Goal: Check status: Check status

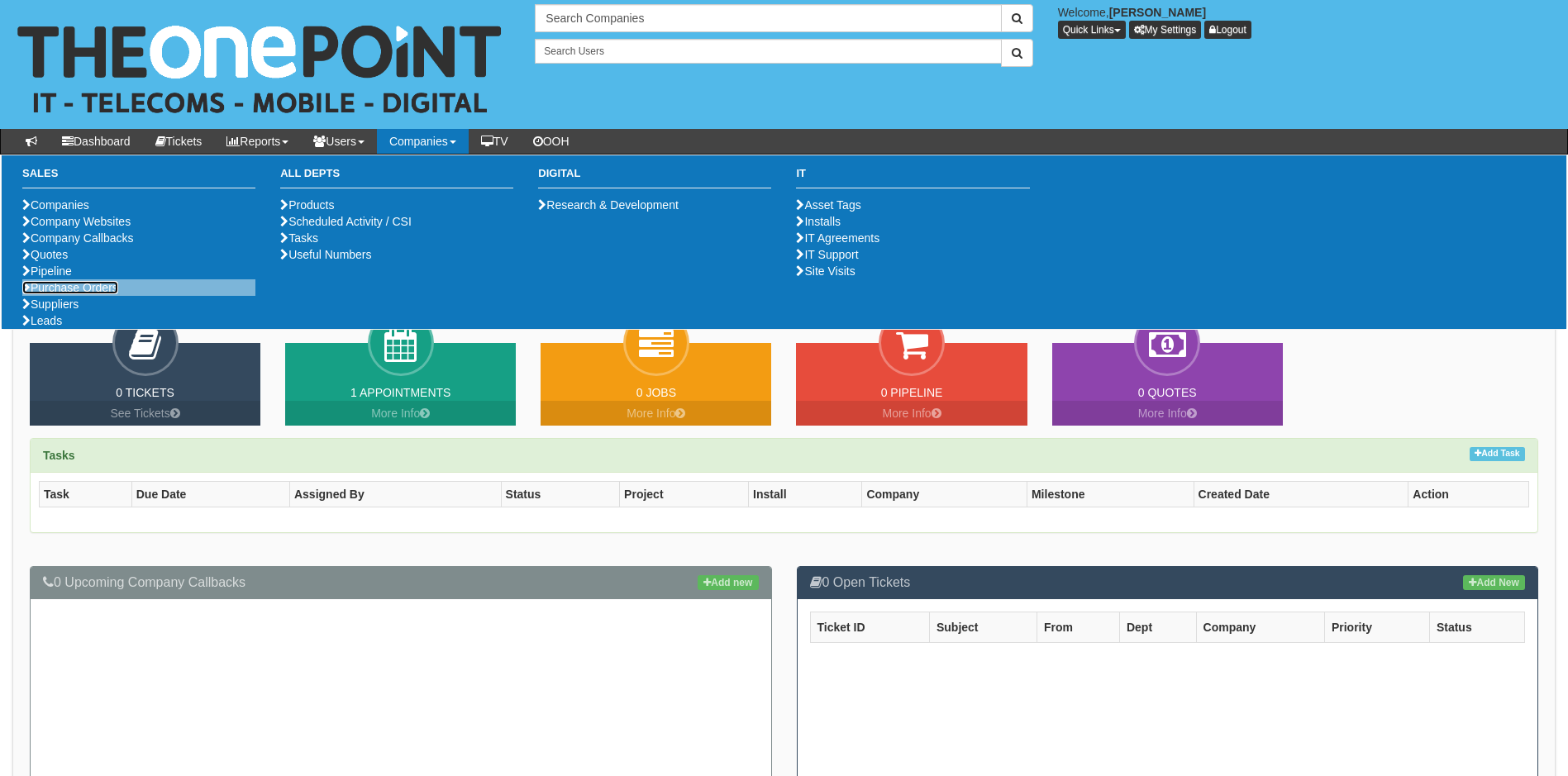
click at [87, 295] on link "Purchase Orders" at bounding box center [70, 288] width 96 height 14
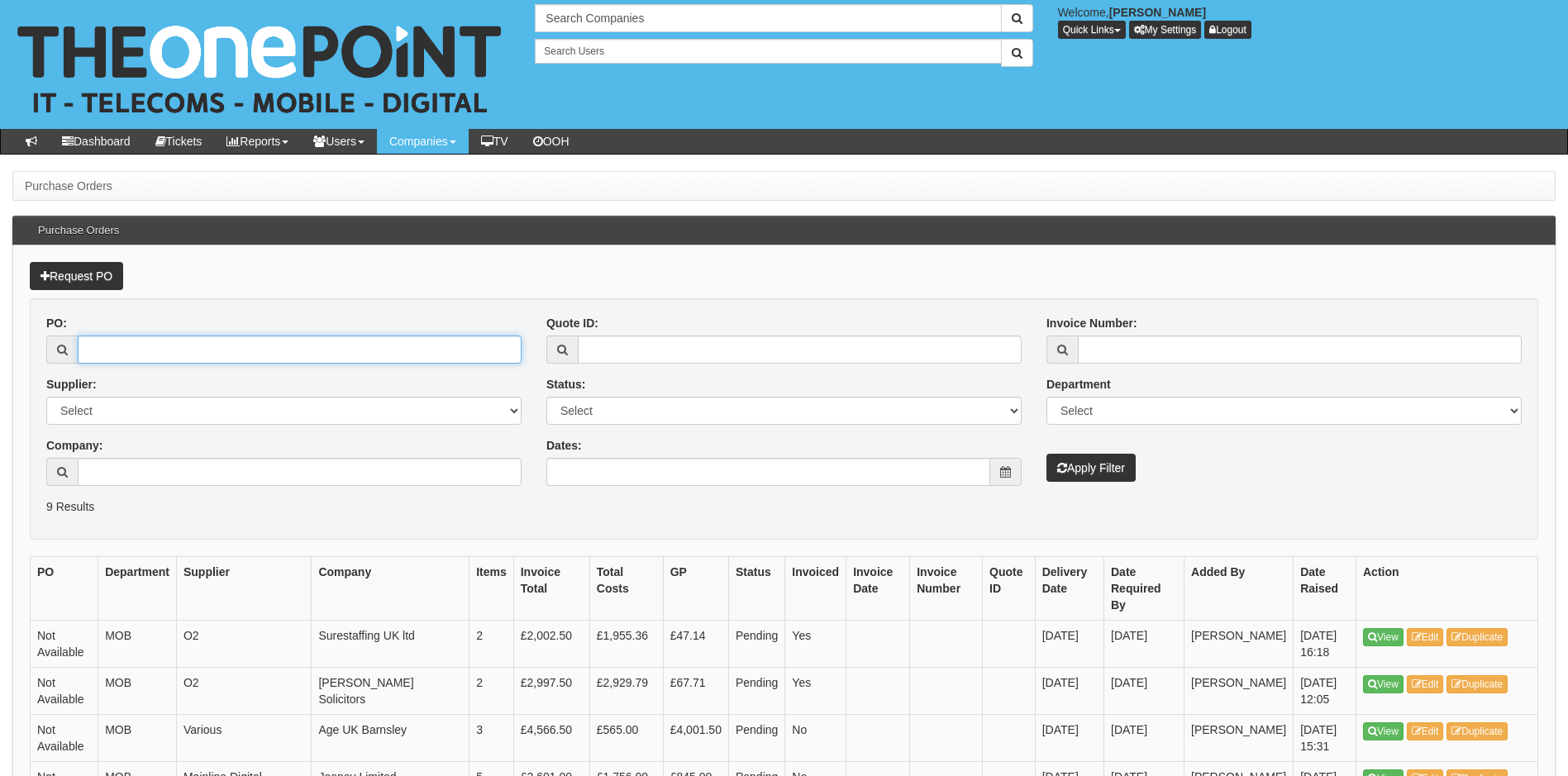
click at [157, 347] on input "PO:" at bounding box center [299, 349] width 444 height 28
type input "19359"
click at [1046, 454] on button "Apply Filter" at bounding box center [1090, 468] width 89 height 28
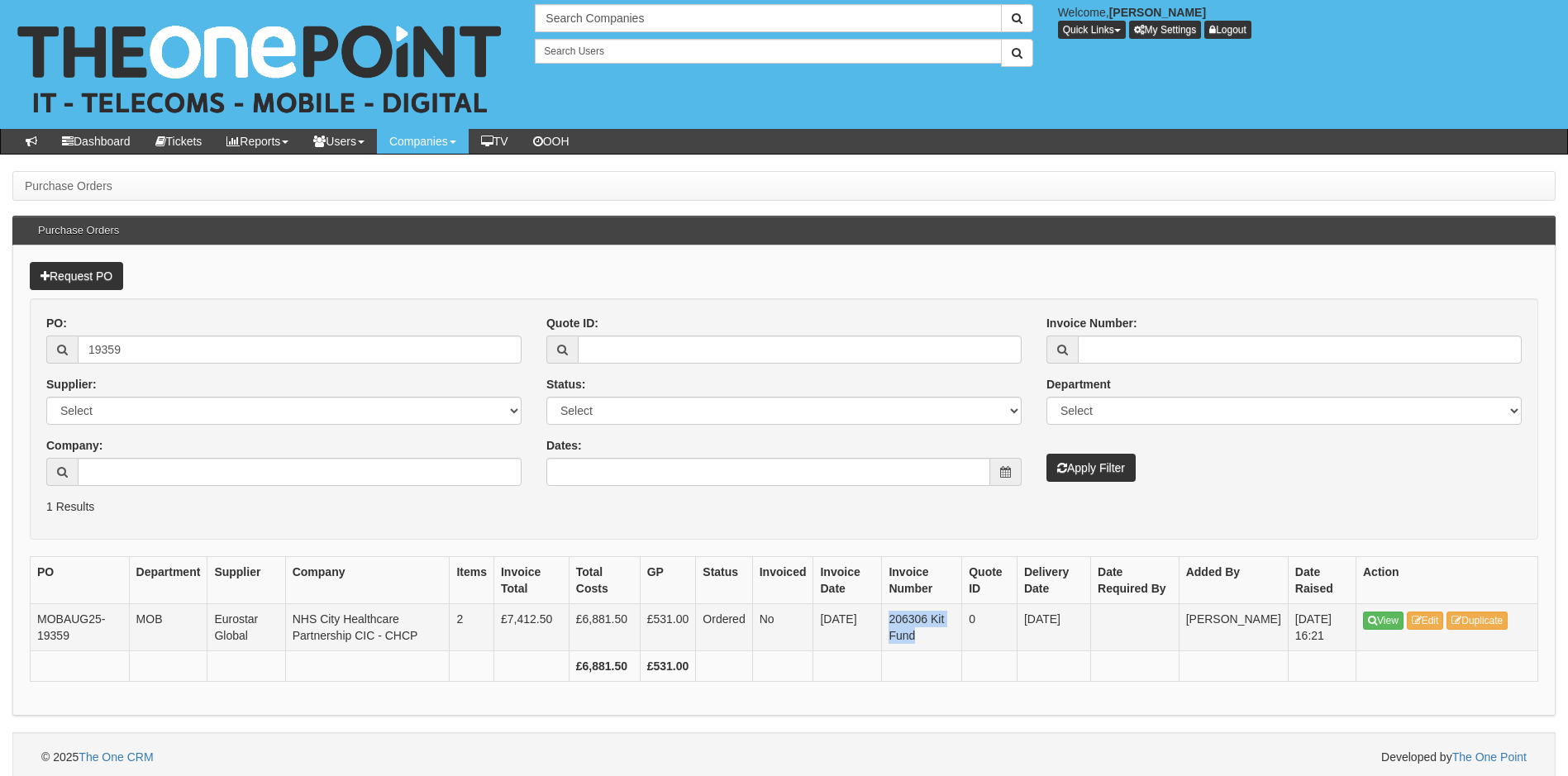
drag, startPoint x: 903, startPoint y: 617, endPoint x: 933, endPoint y: 640, distance: 37.8
click at [933, 640] on td "206306 Kit Fund" at bounding box center [922, 627] width 80 height 47
copy td "206306 Kit Fund"
drag, startPoint x: 145, startPoint y: 353, endPoint x: 54, endPoint y: 365, distance: 91.8
click at [54, 365] on div "PO: 19359 Supplier: Select 123 [DOMAIN_NAME] 1Password 3 4Gon [PERSON_NAME] Ele…" at bounding box center [284, 406] width 500 height 184
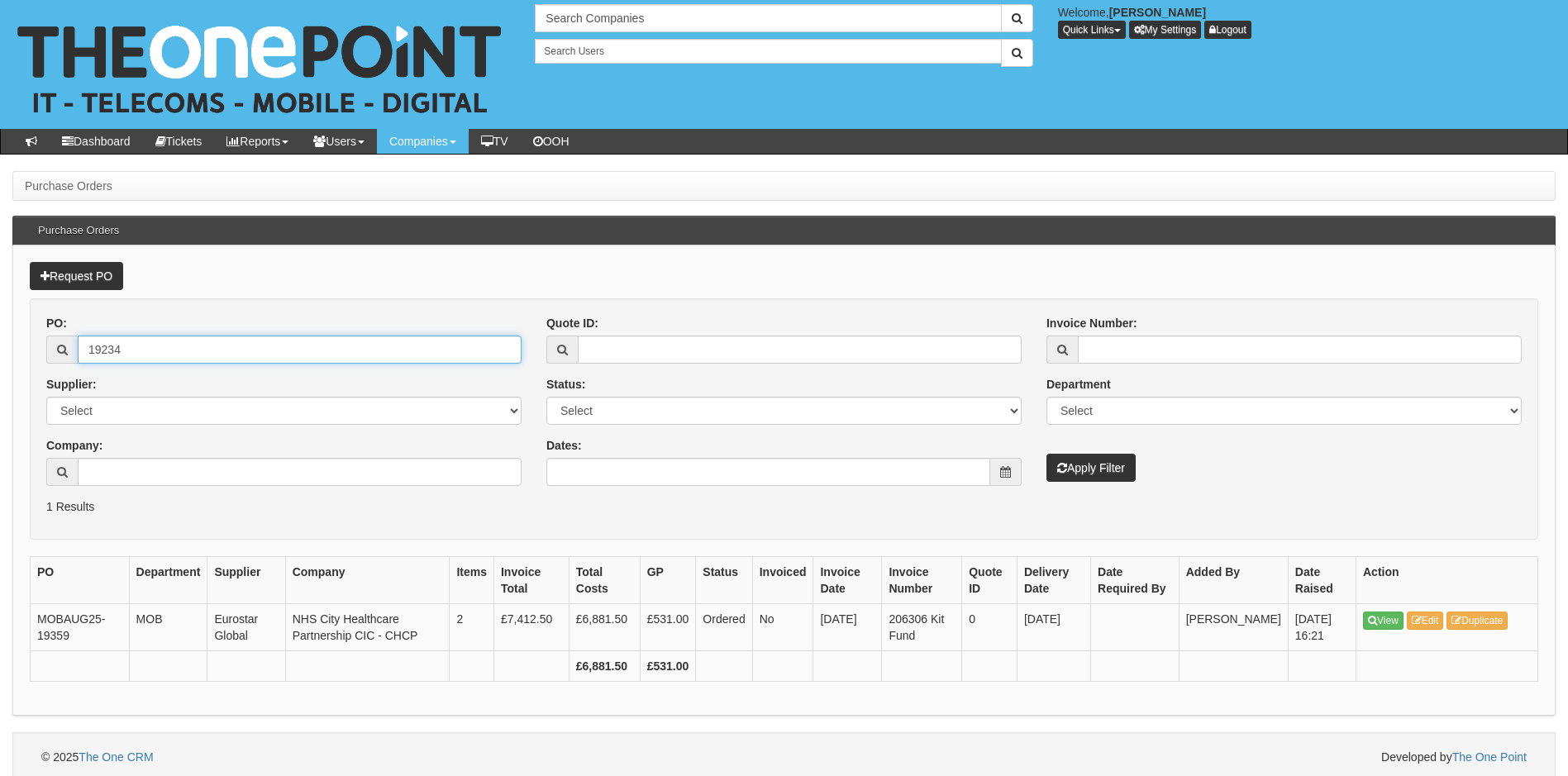
type input "19234"
click at [1046, 454] on button "Apply Filter" at bounding box center [1090, 468] width 89 height 28
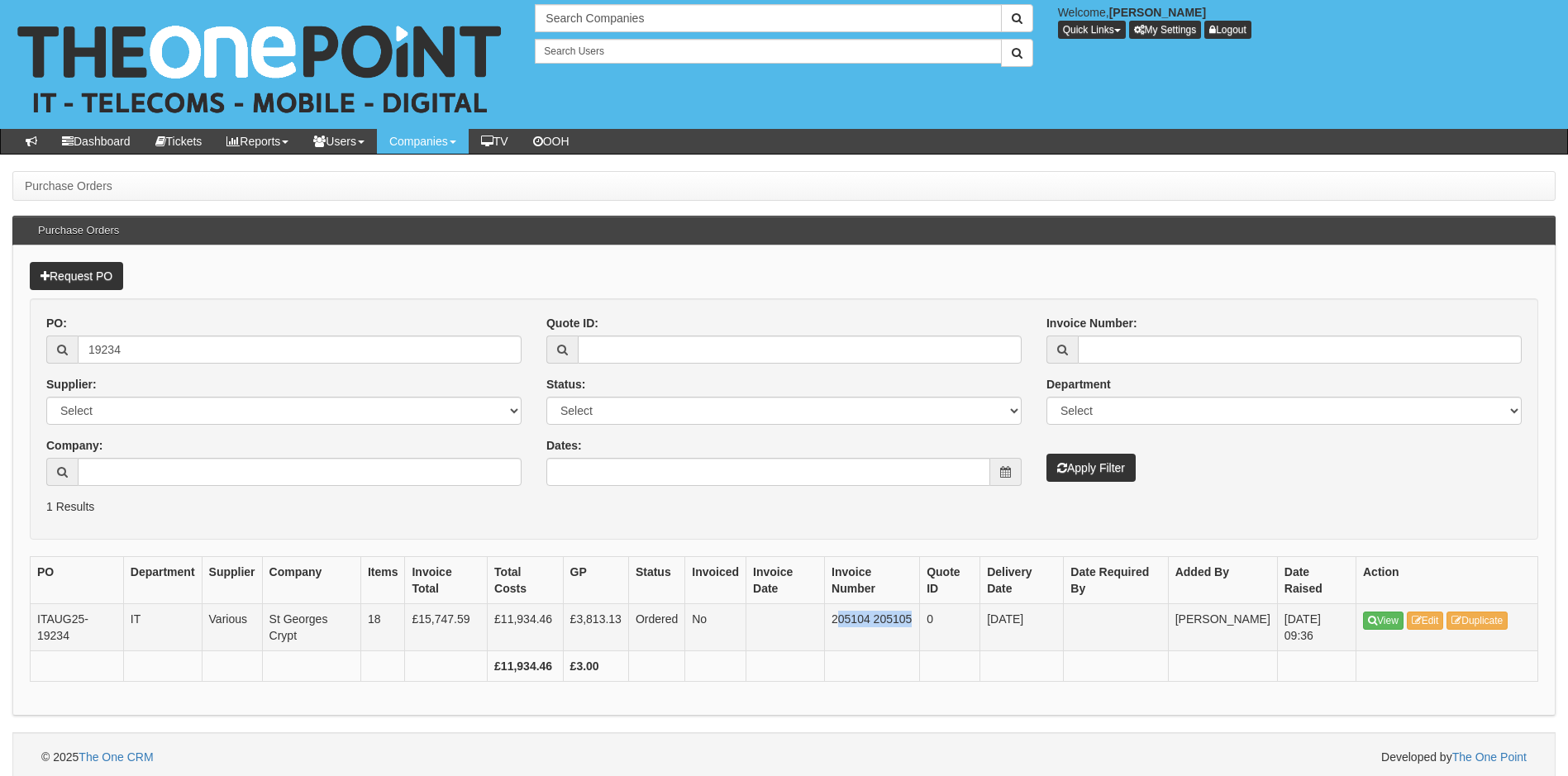
drag, startPoint x: 837, startPoint y: 620, endPoint x: 915, endPoint y: 620, distance: 78.0
click at [915, 620] on td "205104 205105" at bounding box center [871, 627] width 95 height 47
drag, startPoint x: 915, startPoint y: 620, endPoint x: 857, endPoint y: 644, distance: 62.8
click at [857, 644] on td "205104 205105" at bounding box center [871, 627] width 95 height 47
drag, startPoint x: 834, startPoint y: 617, endPoint x: 924, endPoint y: 617, distance: 90.0
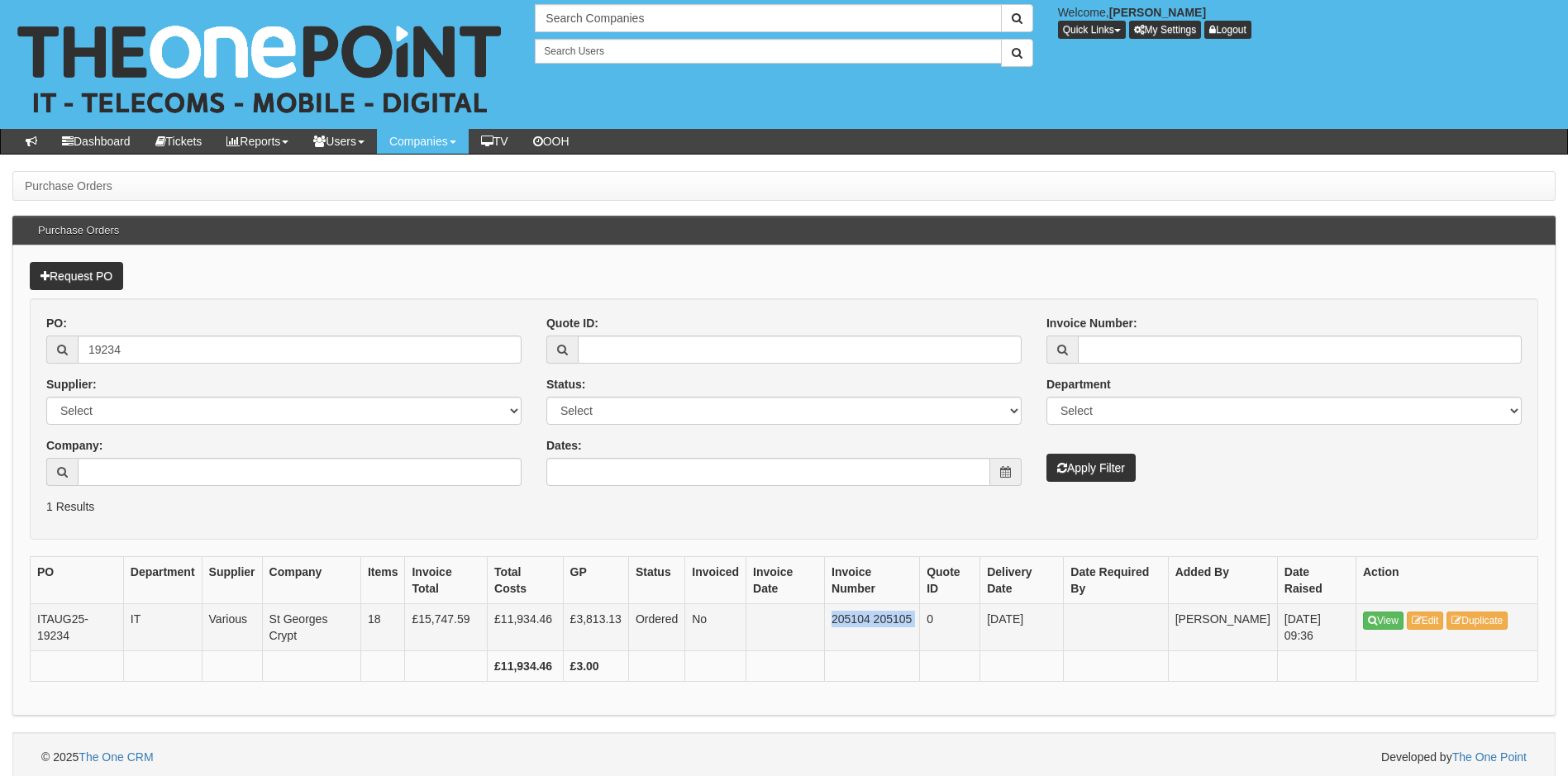
click at [924, 617] on tr "ITAUG25-19234 IT Various St Georges Crypt 18 £15,747.59 £11,934.46 £3,813.13 Or…" at bounding box center [784, 627] width 1508 height 47
copy td "205104 205105"
drag, startPoint x: 150, startPoint y: 343, endPoint x: 34, endPoint y: 371, distance: 119.3
click at [34, 371] on div "PO: 19234 Supplier: Select 123 [DOMAIN_NAME] 1Password 3 4Gon [PERSON_NAME] Ele…" at bounding box center [284, 406] width 500 height 184
type input "19537"
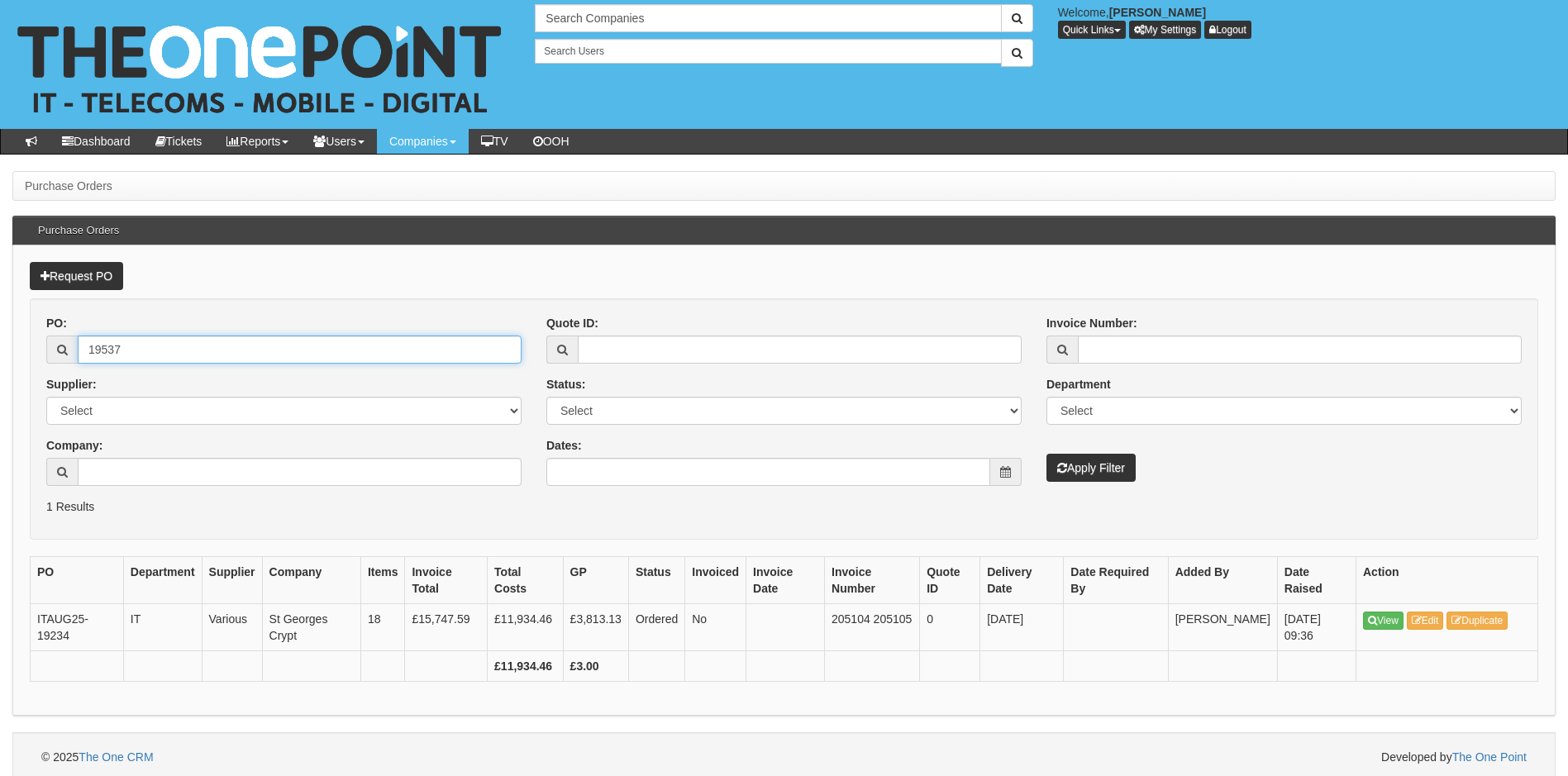
click at [1046, 454] on button "Apply Filter" at bounding box center [1090, 468] width 89 height 28
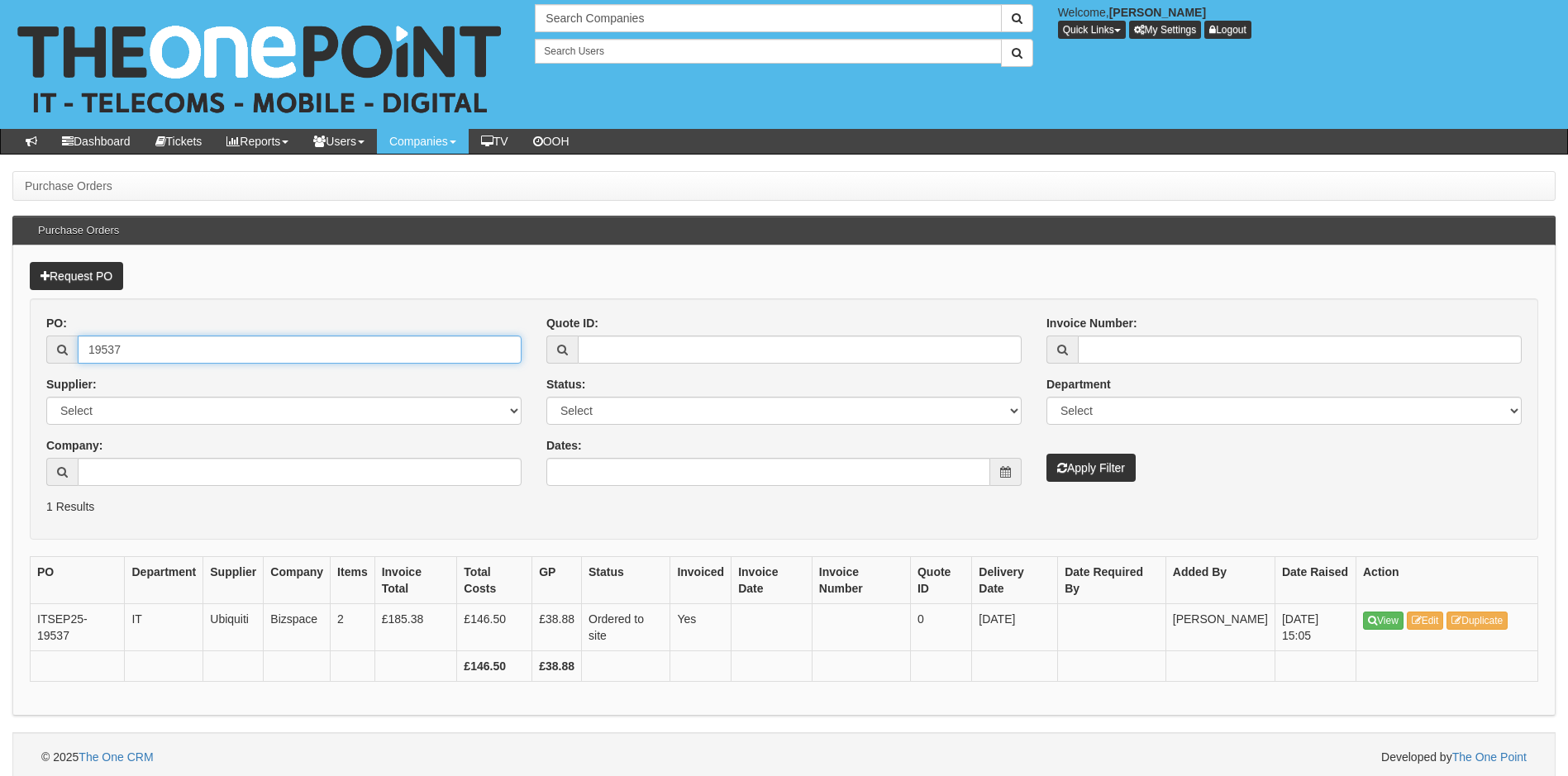
click at [147, 345] on input "19537" at bounding box center [299, 349] width 444 height 28
type input "19536"
click at [1046, 454] on button "Apply Filter" at bounding box center [1090, 468] width 89 height 28
